Goal: Register for event/course

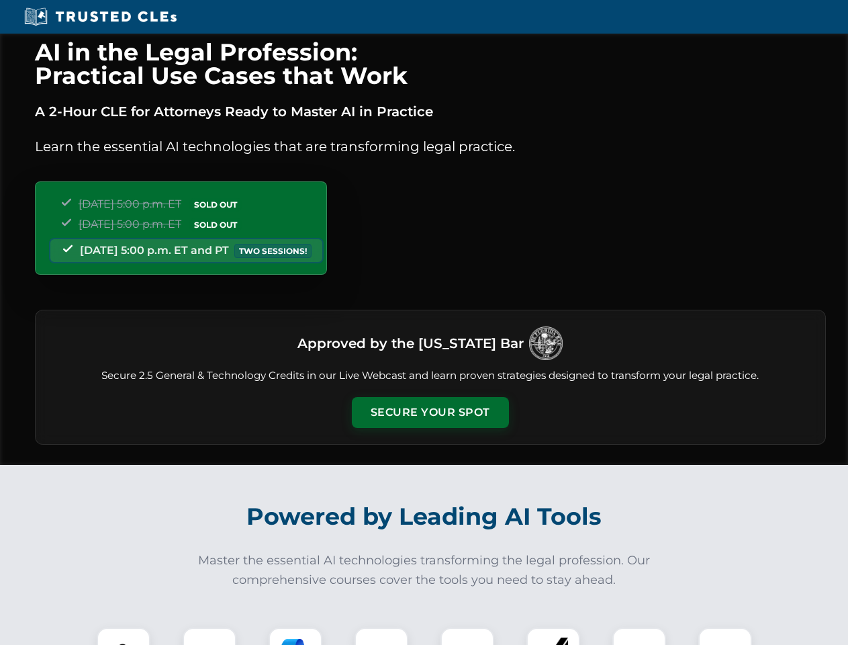
click at [430, 412] on button "Secure Your Spot" at bounding box center [430, 412] width 157 height 31
click at [124, 636] on img at bounding box center [123, 654] width 39 height 39
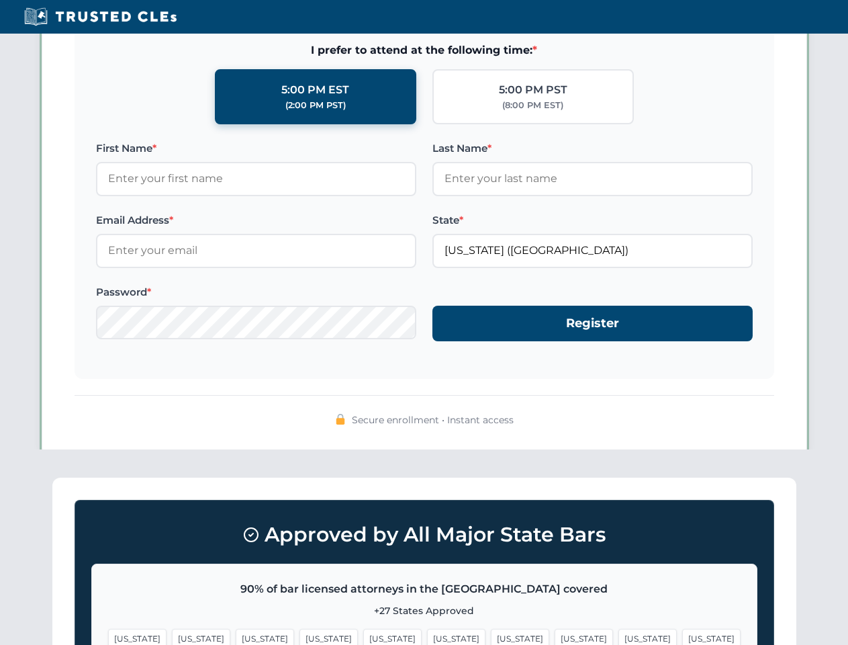
click at [491, 636] on span "[US_STATE]" at bounding box center [520, 638] width 58 height 19
click at [619, 636] on span "[US_STATE]" at bounding box center [648, 638] width 58 height 19
